Goal: Task Accomplishment & Management: Complete application form

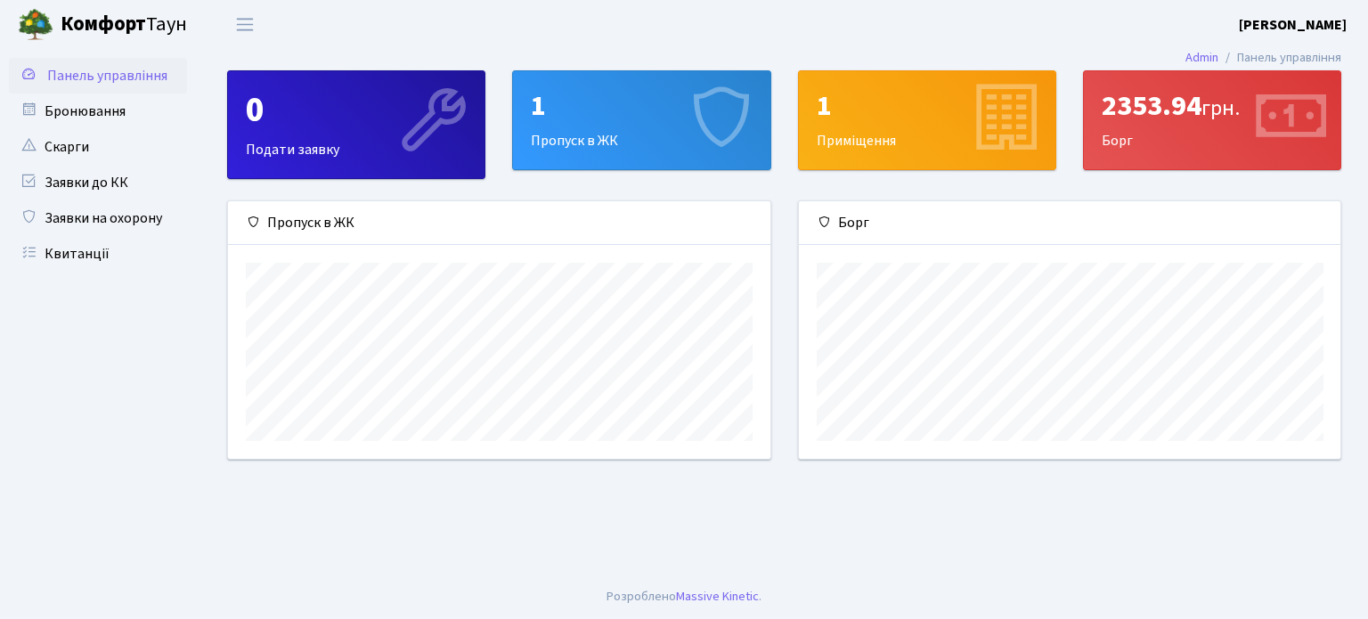
scroll to position [257, 542]
click at [592, 114] on div "1" at bounding box center [641, 106] width 221 height 34
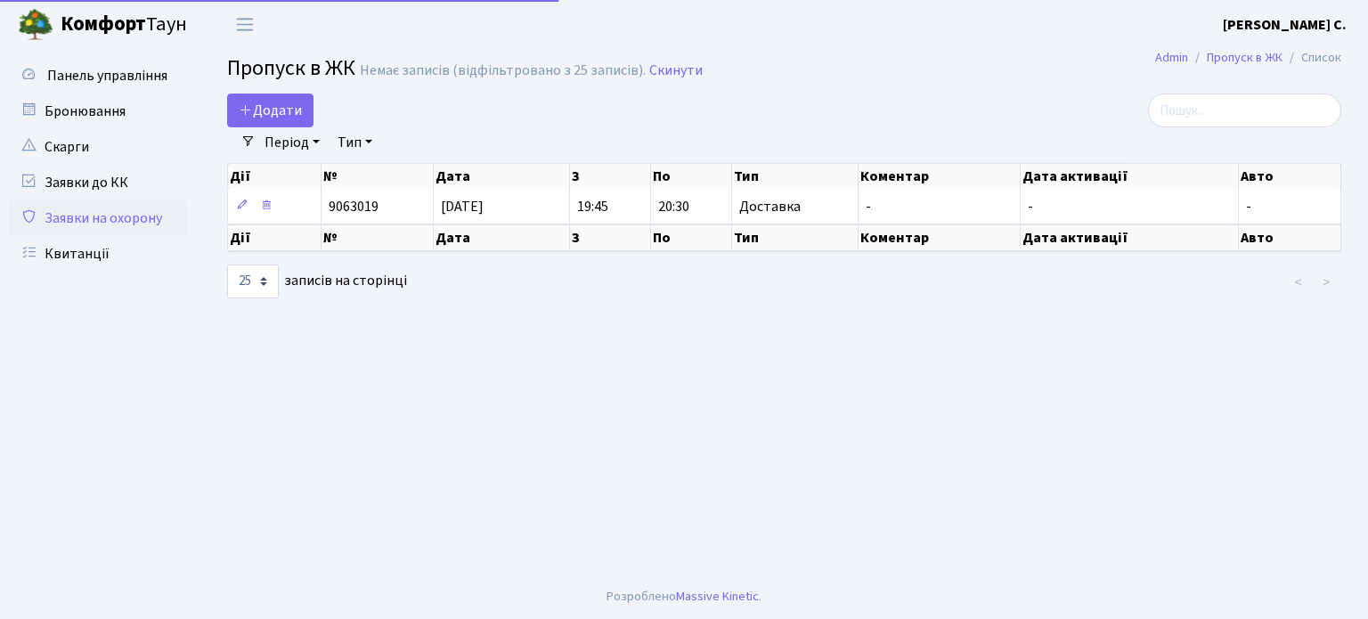
select select "25"
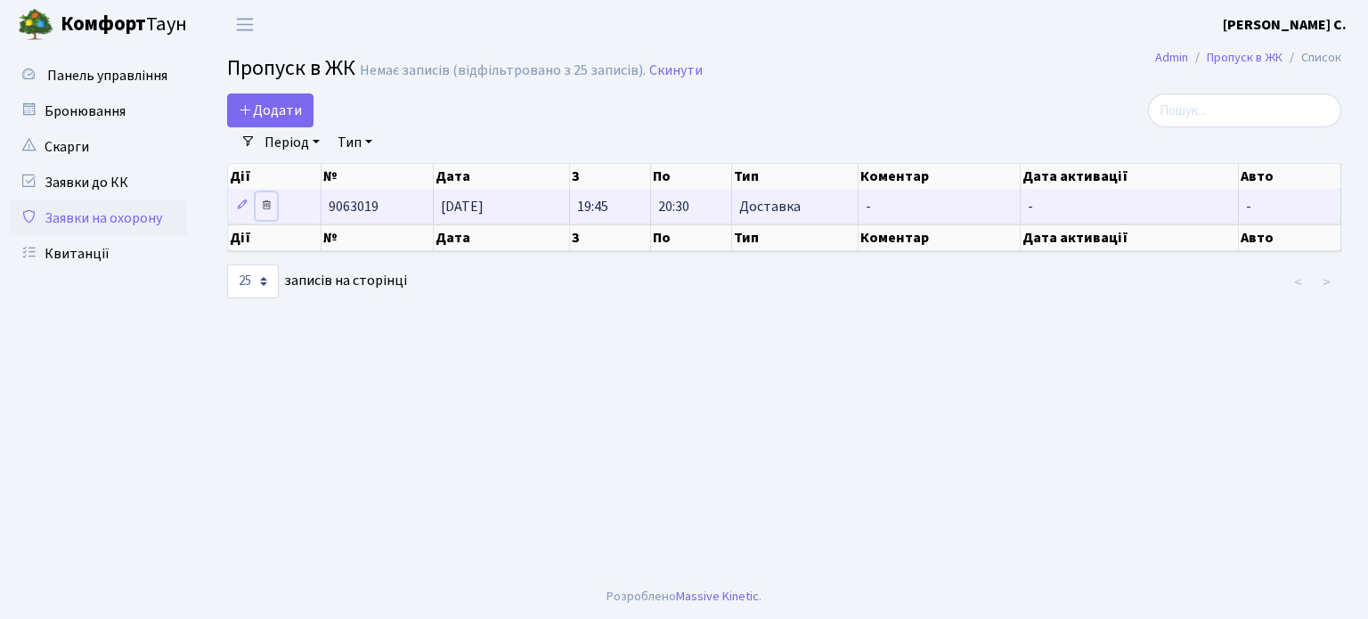
click at [272, 213] on link at bounding box center [266, 206] width 21 height 28
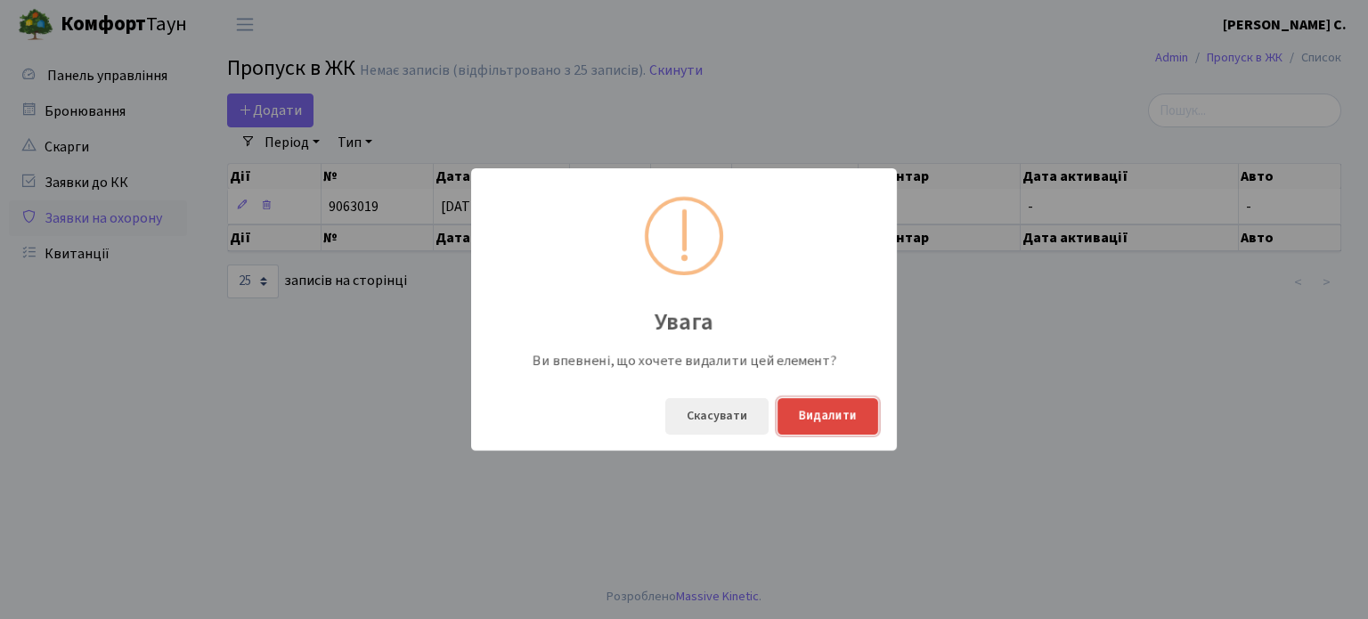
click at [832, 418] on button "Видалити" at bounding box center [828, 416] width 101 height 37
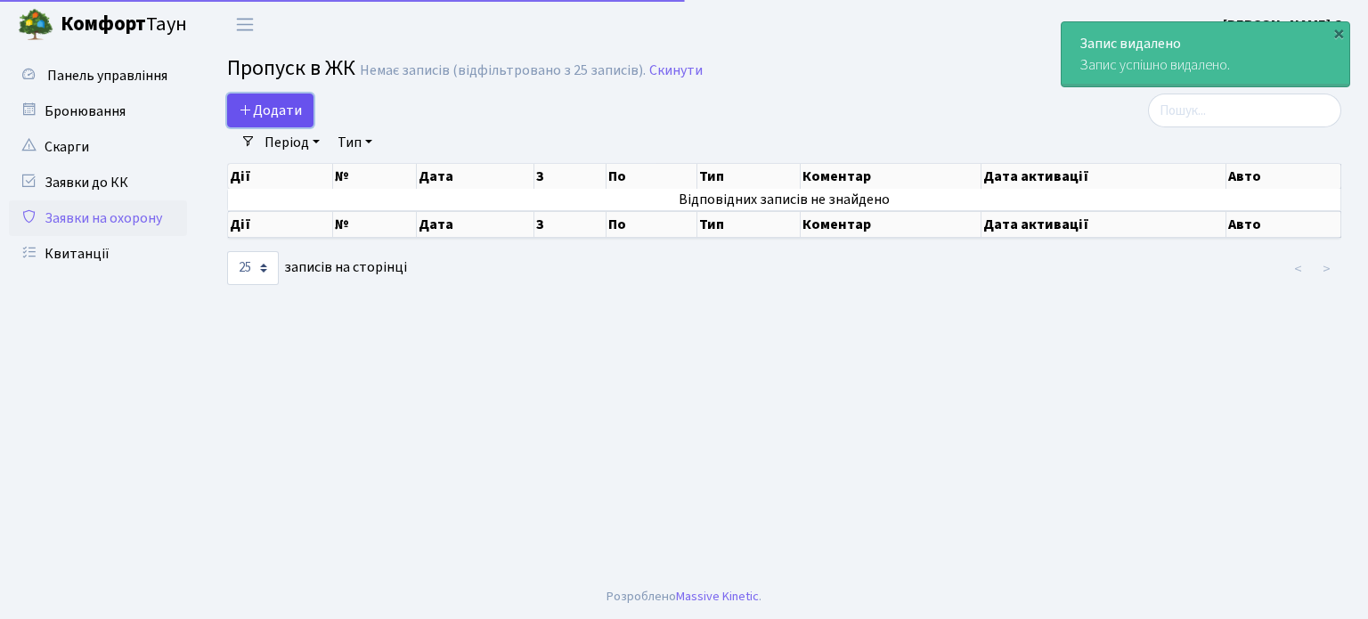
click at [286, 118] on span "Додати" at bounding box center [270, 111] width 63 height 20
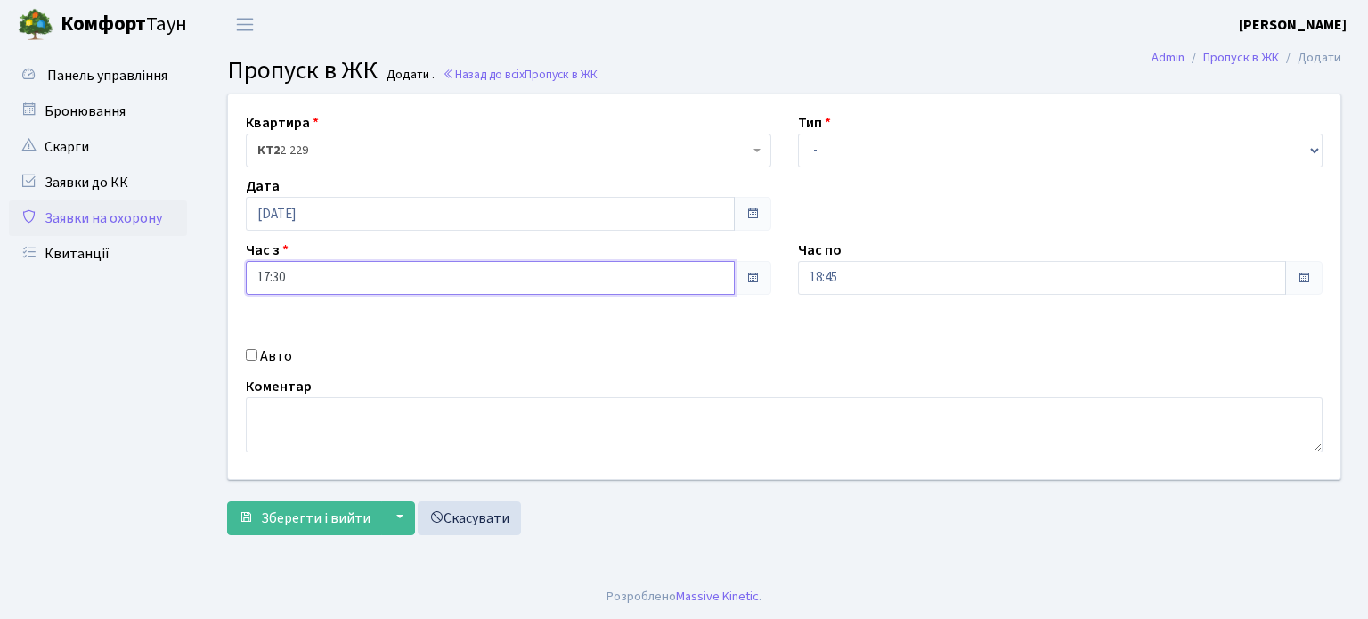
click at [339, 267] on input "17:30" at bounding box center [490, 278] width 489 height 34
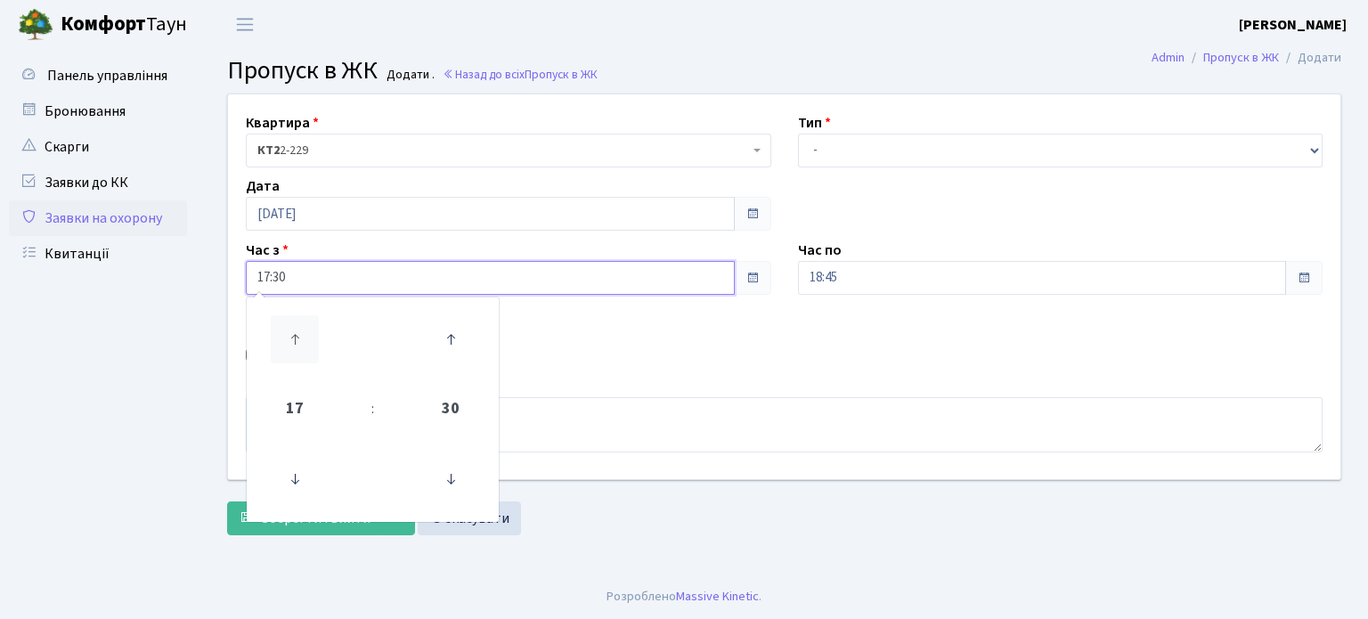
click at [305, 345] on icon at bounding box center [295, 339] width 48 height 48
type input "19:30"
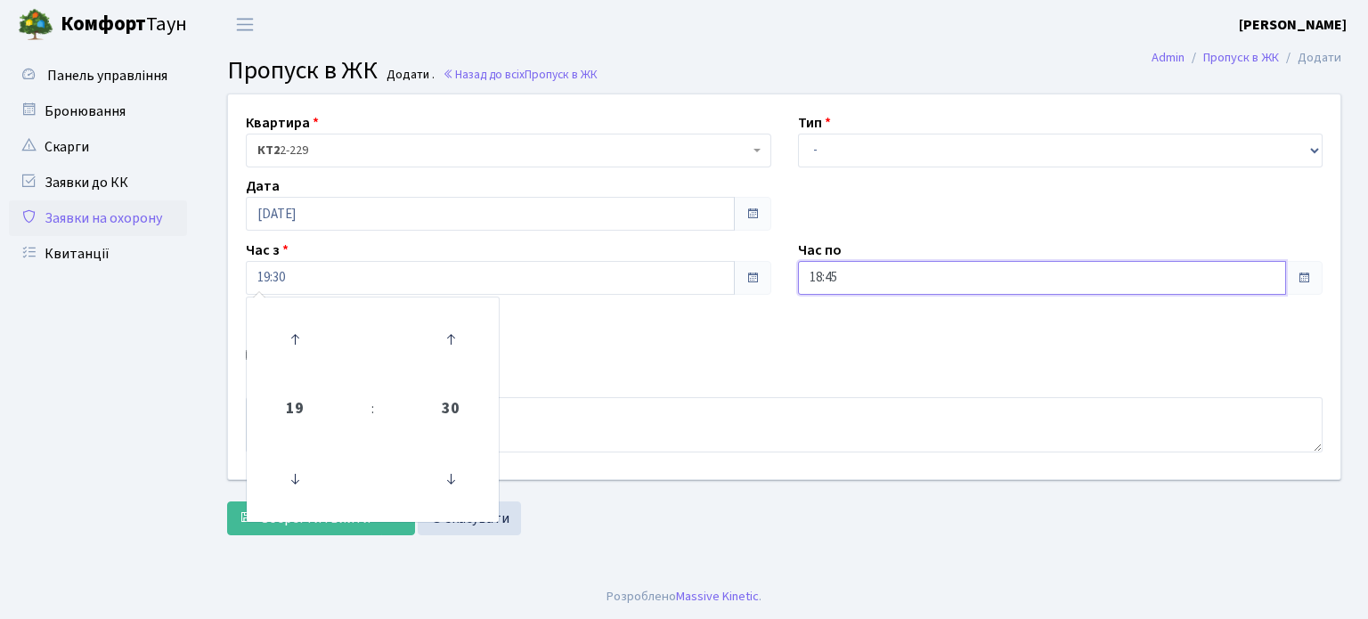
click at [1048, 273] on input "18:45" at bounding box center [1042, 278] width 489 height 34
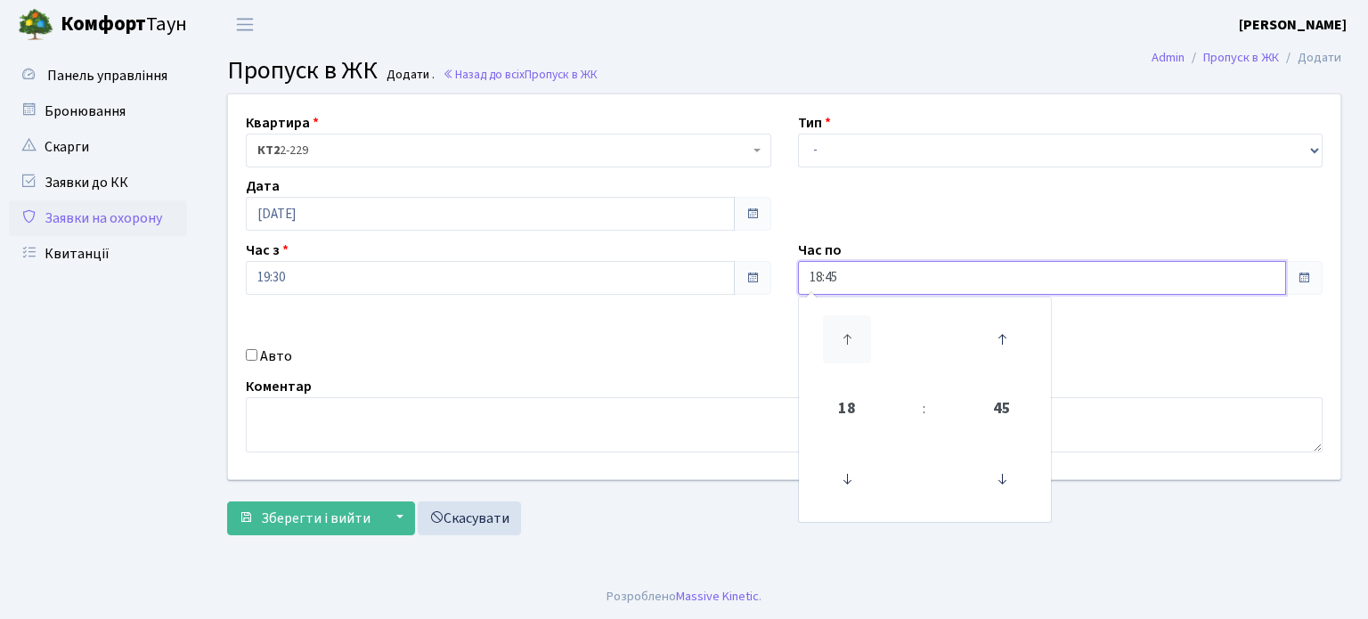
click at [853, 338] on icon at bounding box center [847, 339] width 48 height 48
click at [855, 330] on icon at bounding box center [847, 339] width 48 height 48
click at [1012, 345] on icon at bounding box center [1002, 339] width 48 height 48
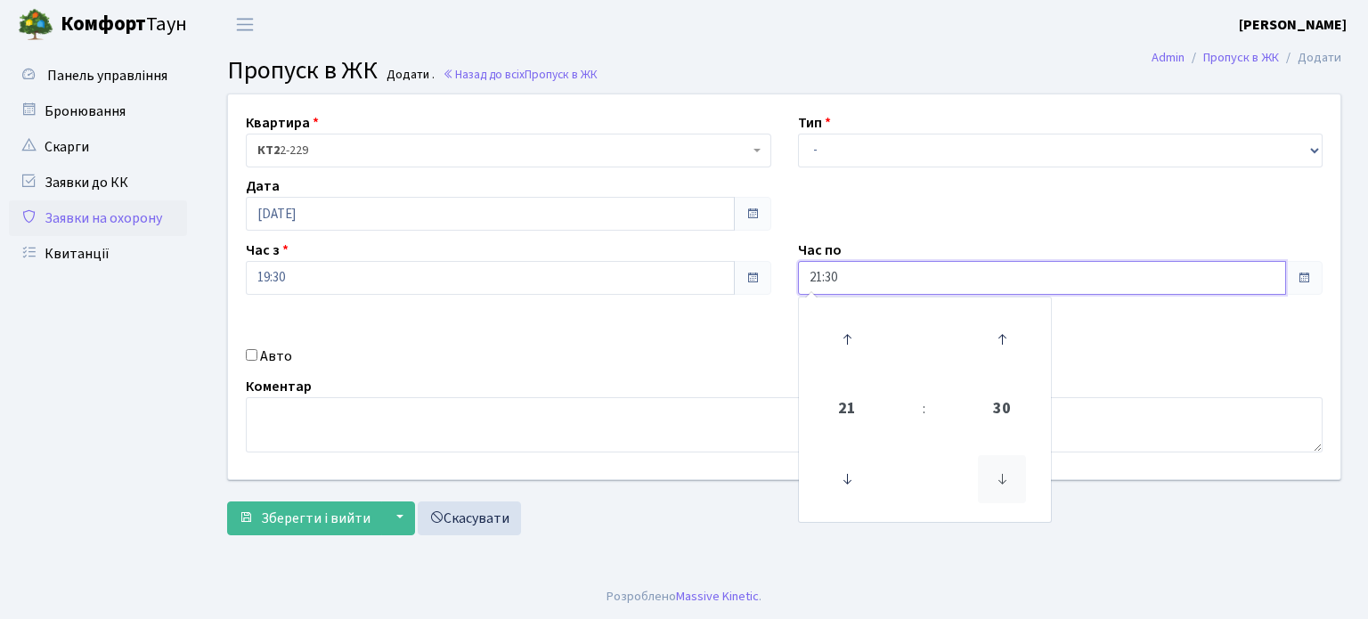
click at [993, 486] on icon at bounding box center [1002, 479] width 48 height 48
click at [992, 486] on icon at bounding box center [1002, 479] width 48 height 48
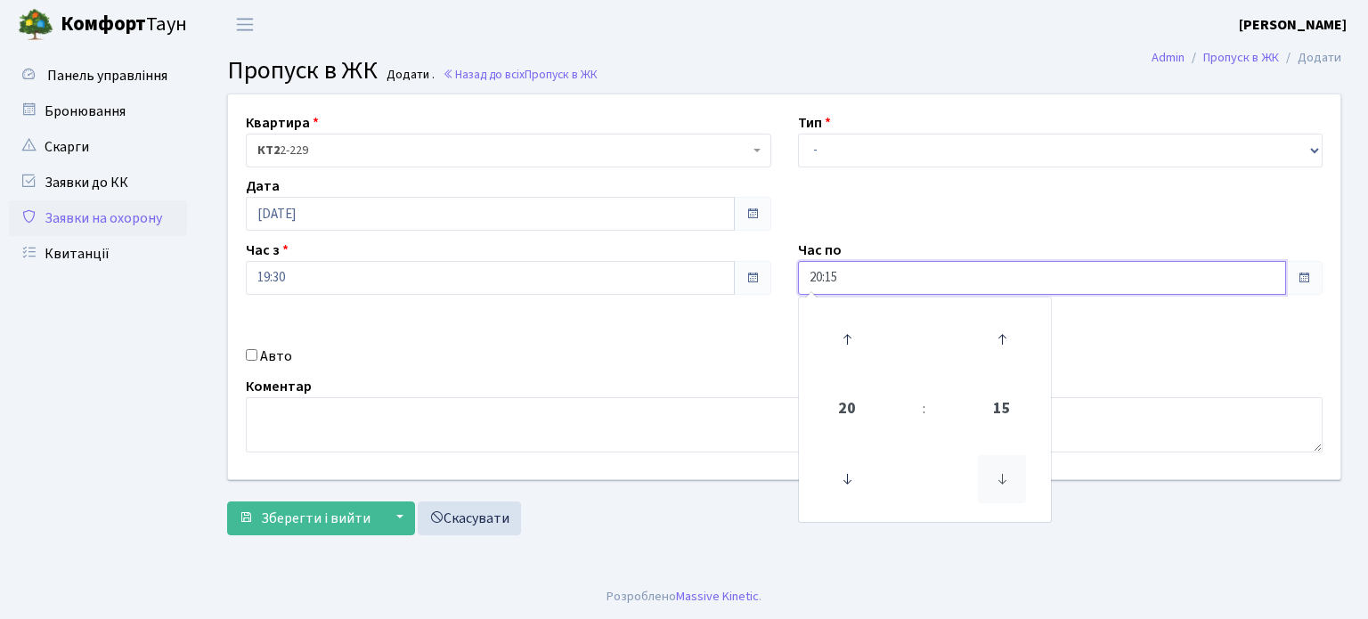
click at [992, 486] on icon at bounding box center [1002, 479] width 48 height 48
type input "20:00"
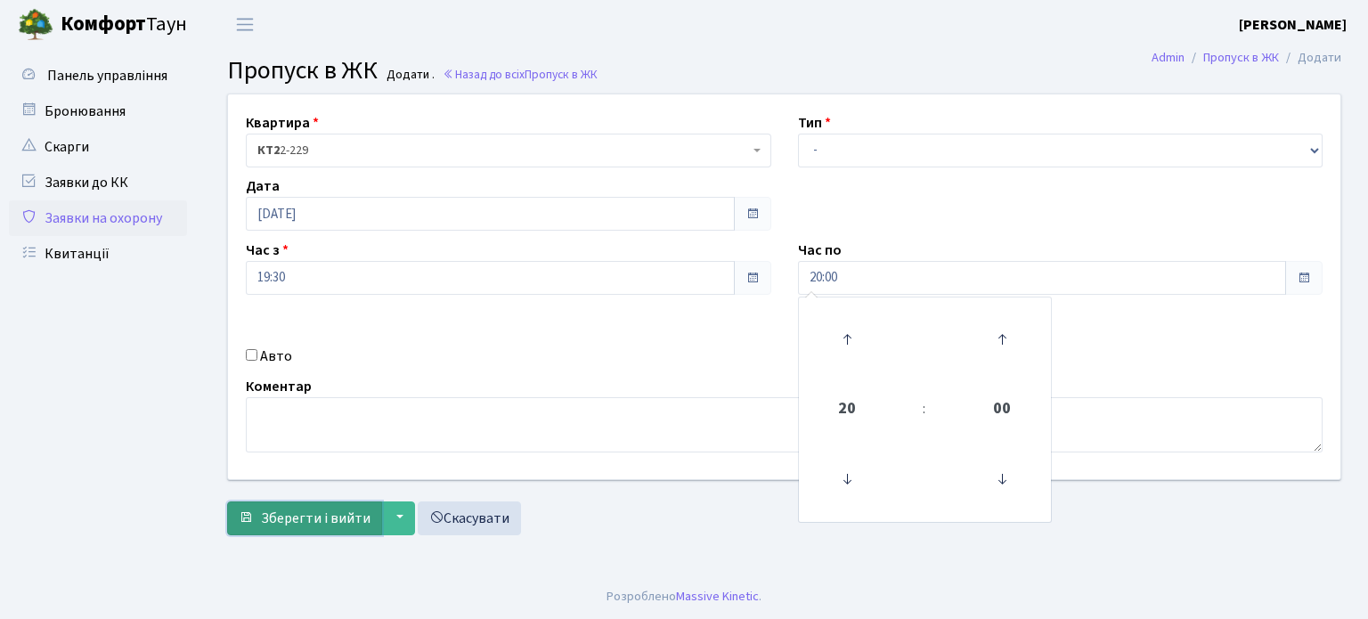
click at [358, 521] on span "Зберегти і вийти" at bounding box center [316, 519] width 110 height 20
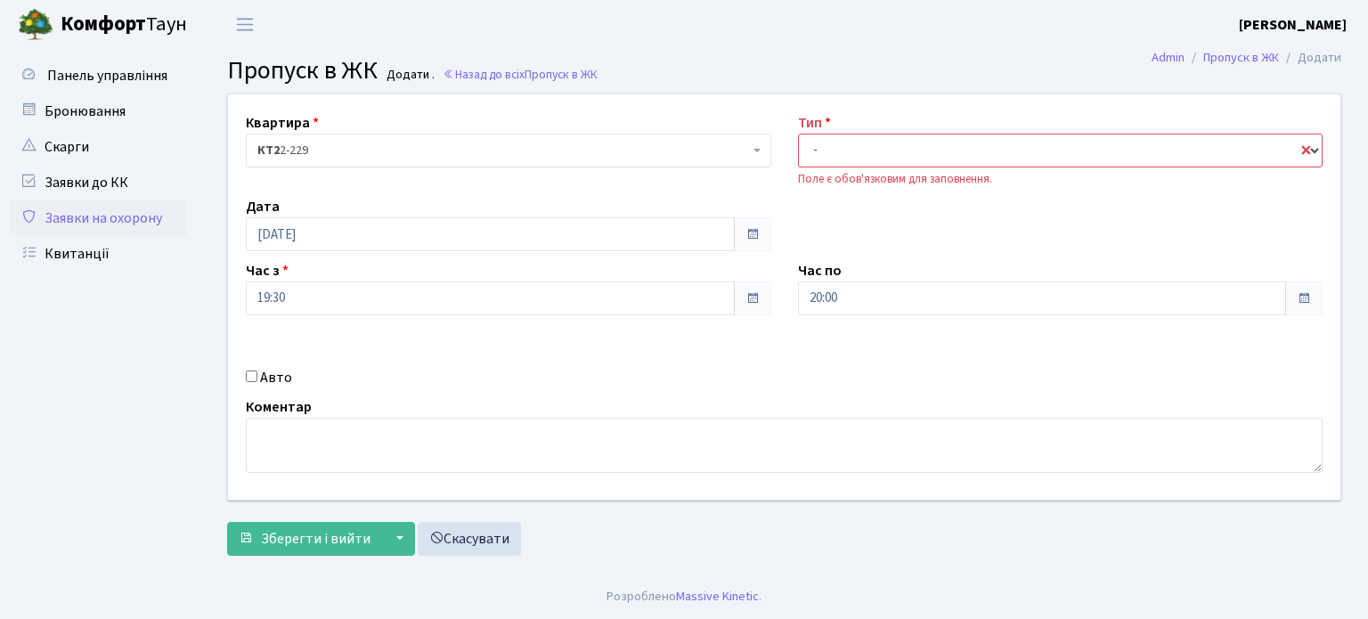
click at [845, 142] on select "- Доставка Таксі Гості Сервіс" at bounding box center [1061, 151] width 526 height 34
select select "1"
click at [798, 134] on select "- Доставка Таксі Гості Сервіс" at bounding box center [1061, 151] width 526 height 34
click at [346, 540] on span "Зберегти і вийти" at bounding box center [316, 539] width 110 height 20
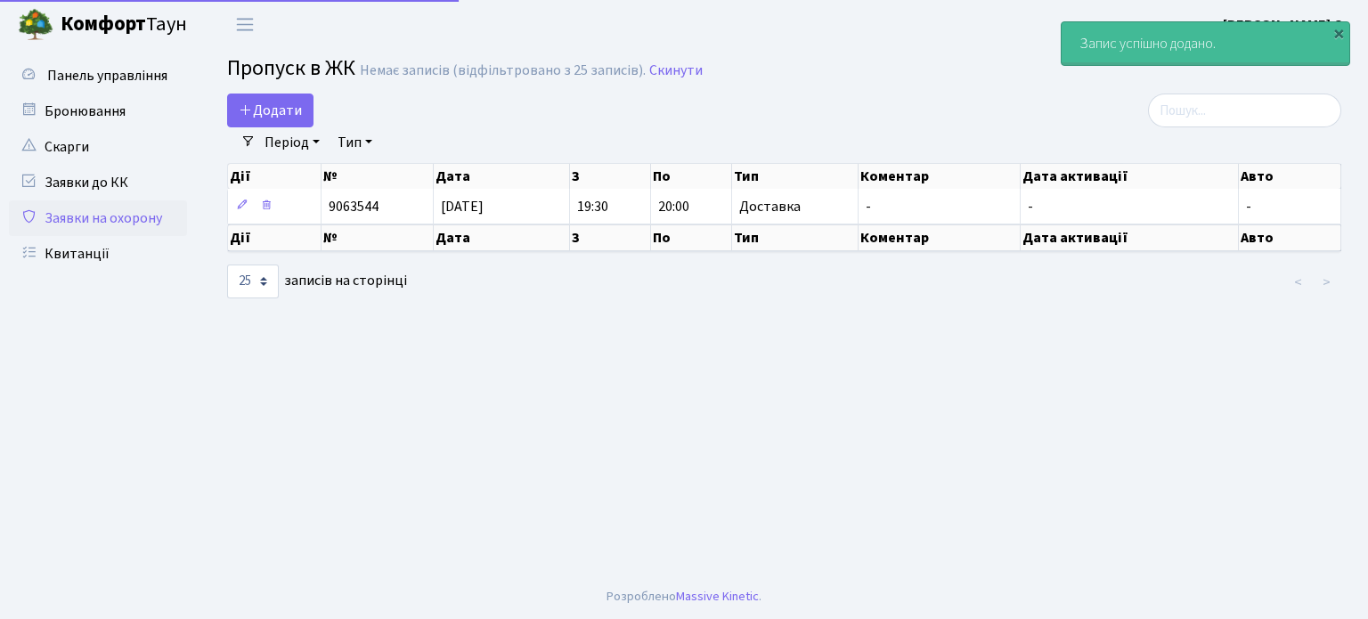
select select "25"
